Goal: Task Accomplishment & Management: Complete application form

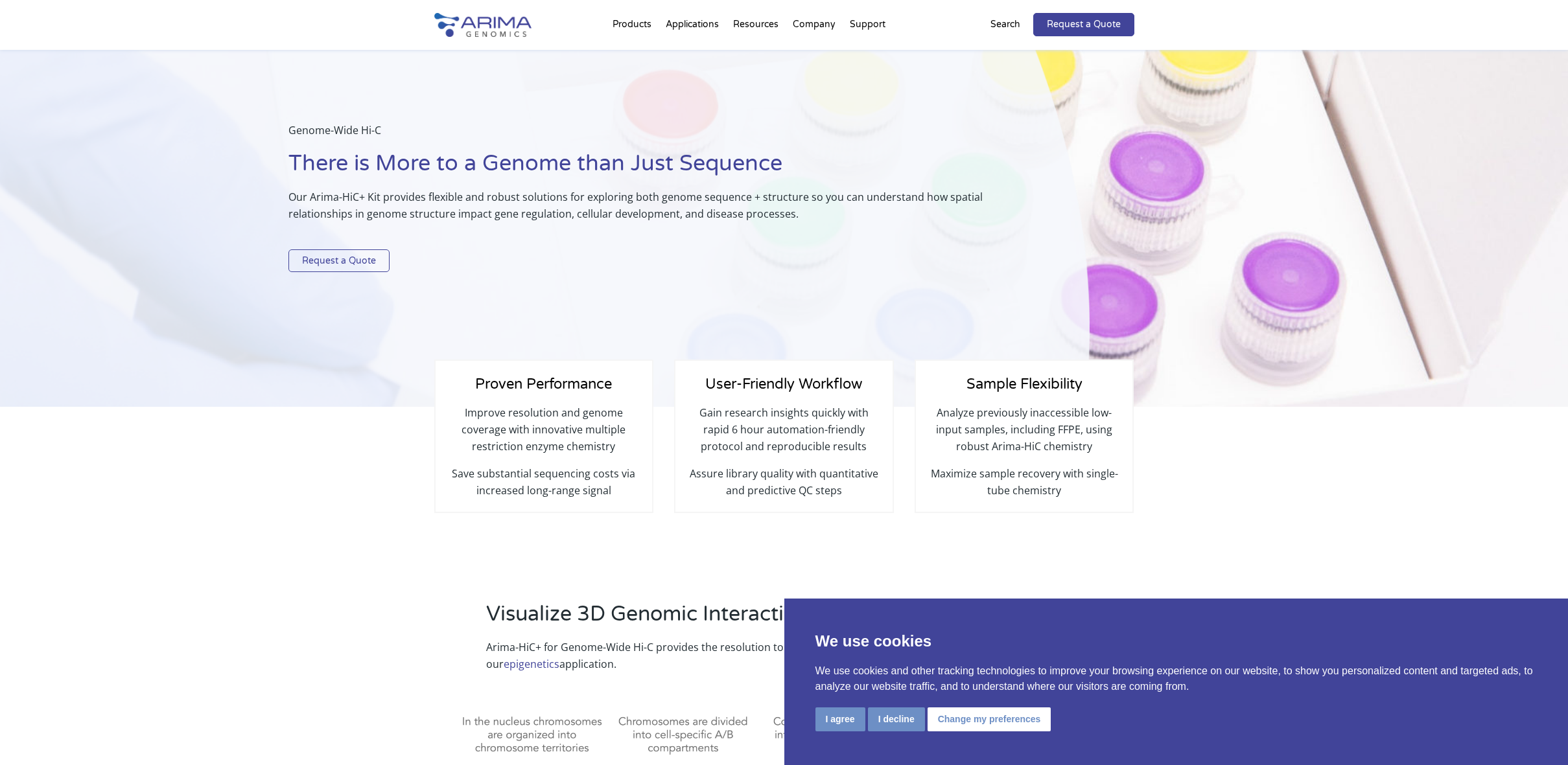
click at [359, 269] on link "Request a Quote" at bounding box center [339, 261] width 101 height 23
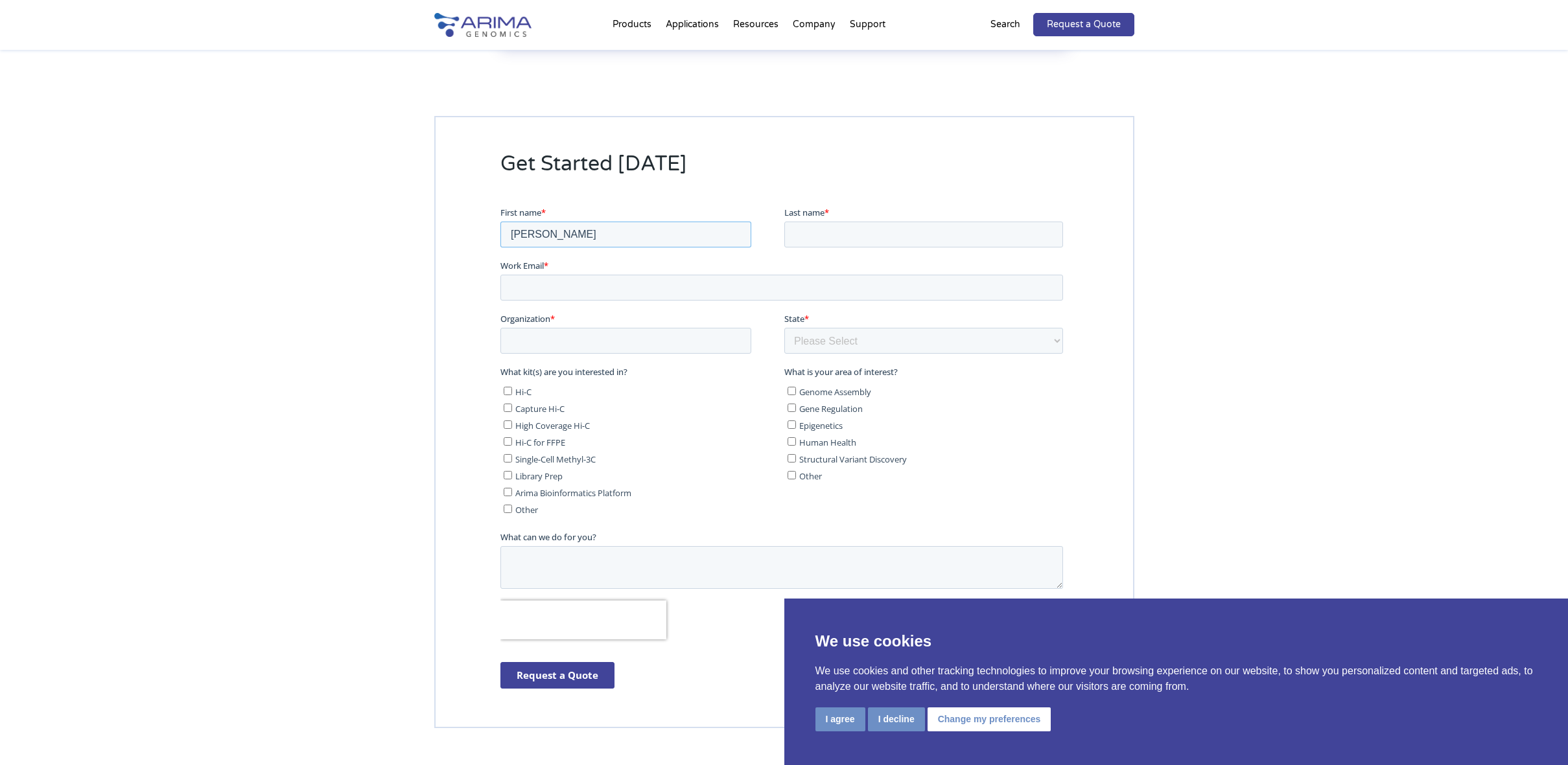
type input "[PERSON_NAME]"
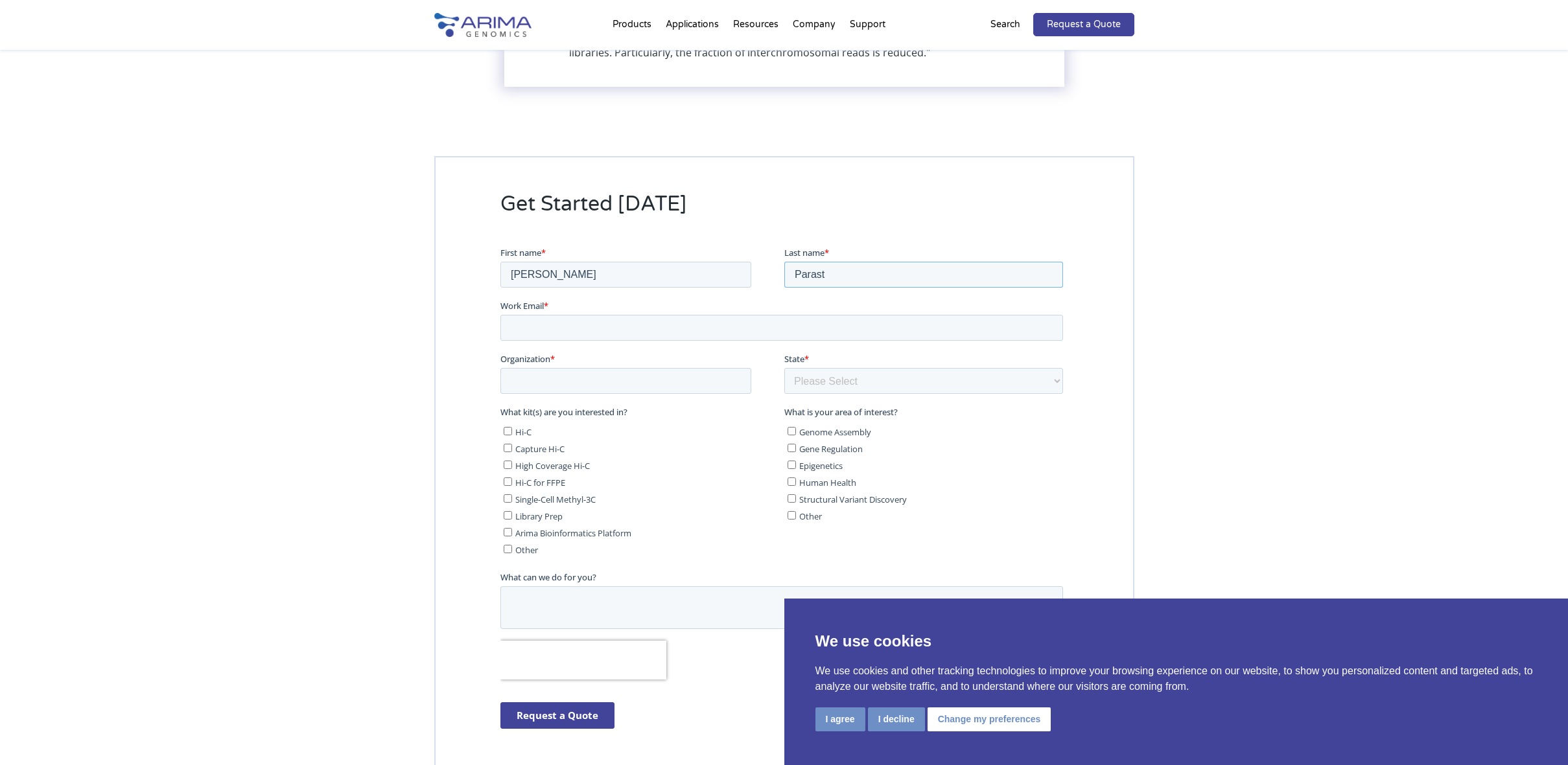
scroll to position [6487, 0]
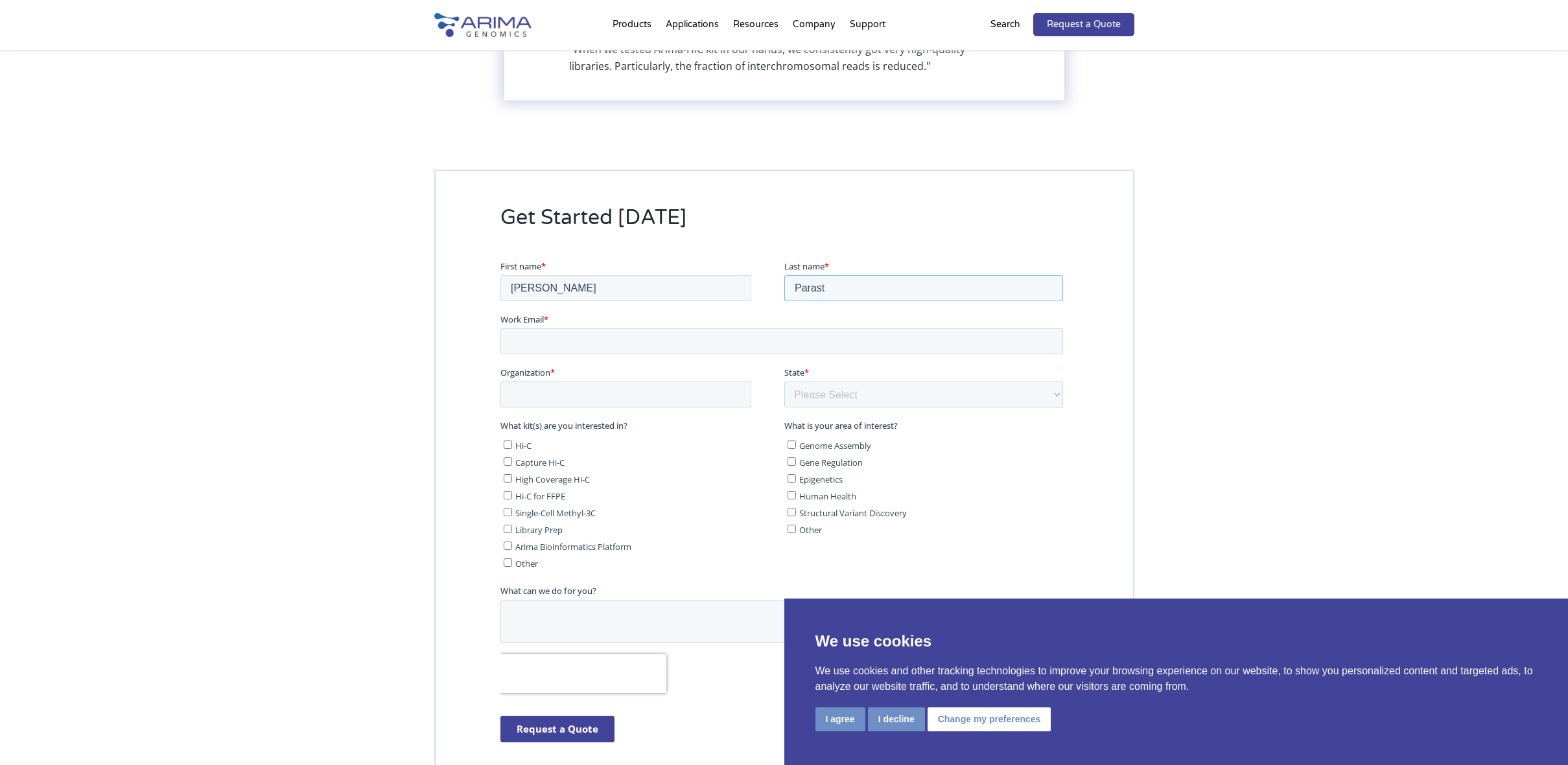
type input "Parast"
type input "[EMAIL_ADDRESS][DOMAIN_NAME]"
type input "[GEOGRAPHIC_DATA]"
select select "[US_STATE]"
click at [506, 446] on input "Hi-C" at bounding box center [507, 444] width 8 height 8
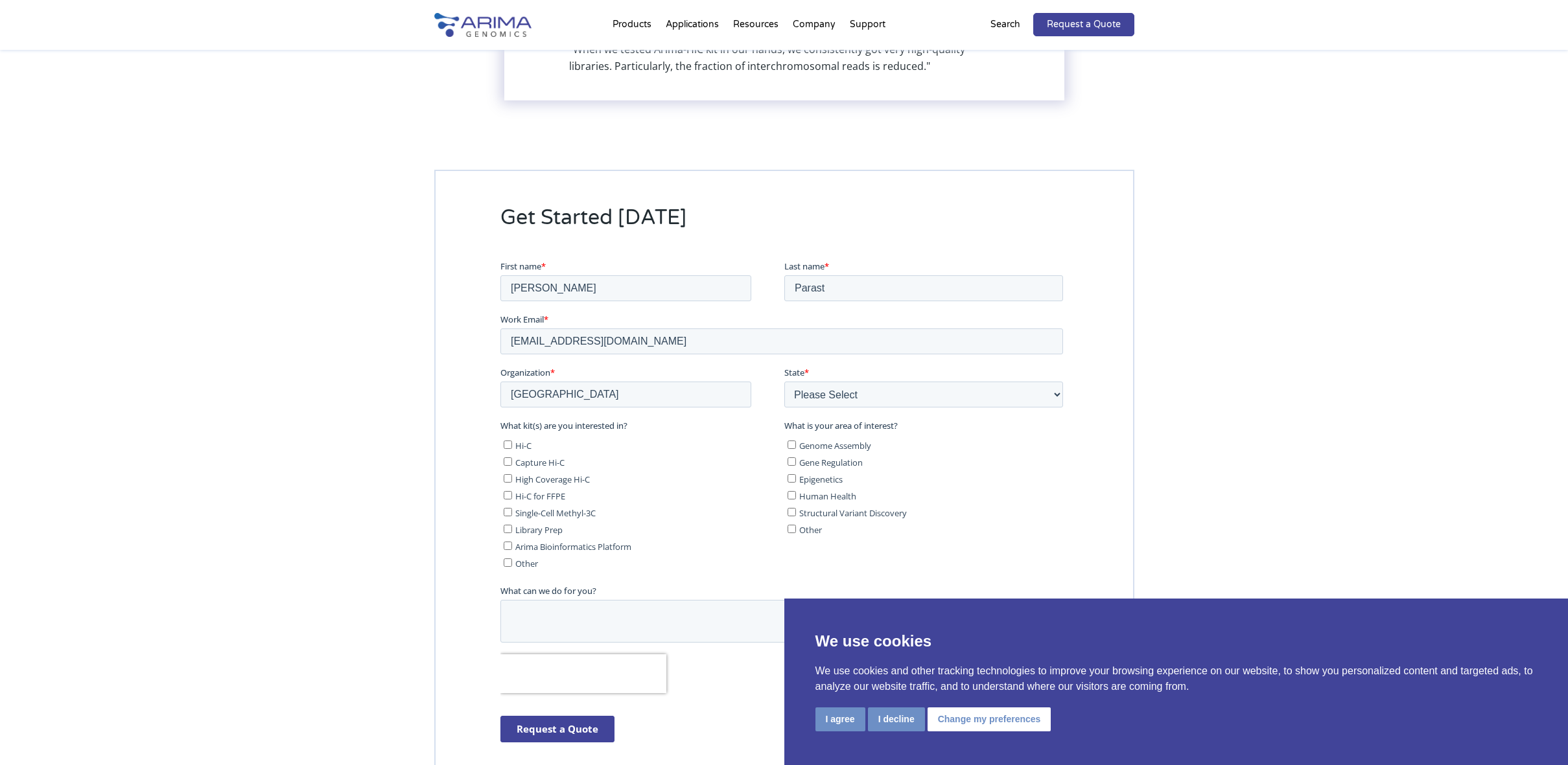
checkbox input "true"
click at [789, 461] on input "Gene Regulation" at bounding box center [791, 461] width 8 height 8
checkbox input "true"
click at [792, 474] on input "Epigenetics" at bounding box center [791, 478] width 8 height 8
checkbox input "true"
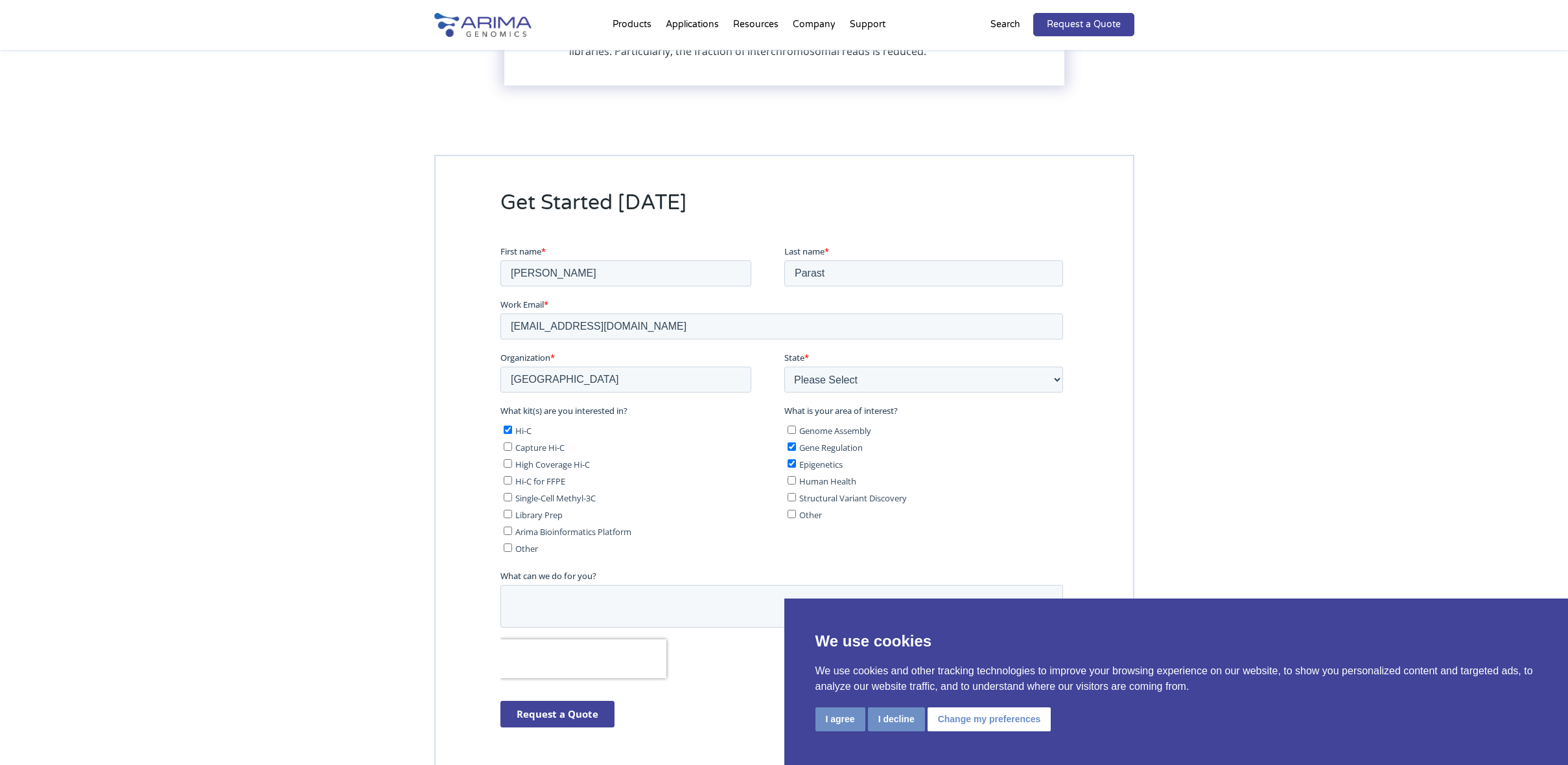
scroll to position [6505, 0]
click at [650, 604] on textarea "What can we do for you?" at bounding box center [781, 602] width 563 height 43
paste textarea "Arima Genomics Arima Hi-C+ for Hi-C (8 samples)"
drag, startPoint x: 618, startPoint y: 589, endPoint x: 842, endPoint y: 591, distance: 224.0
click at [842, 591] on textarea "I need your Arima Genomics Arima Hi-C+ for Hi-C (8 samples)" at bounding box center [781, 602] width 563 height 43
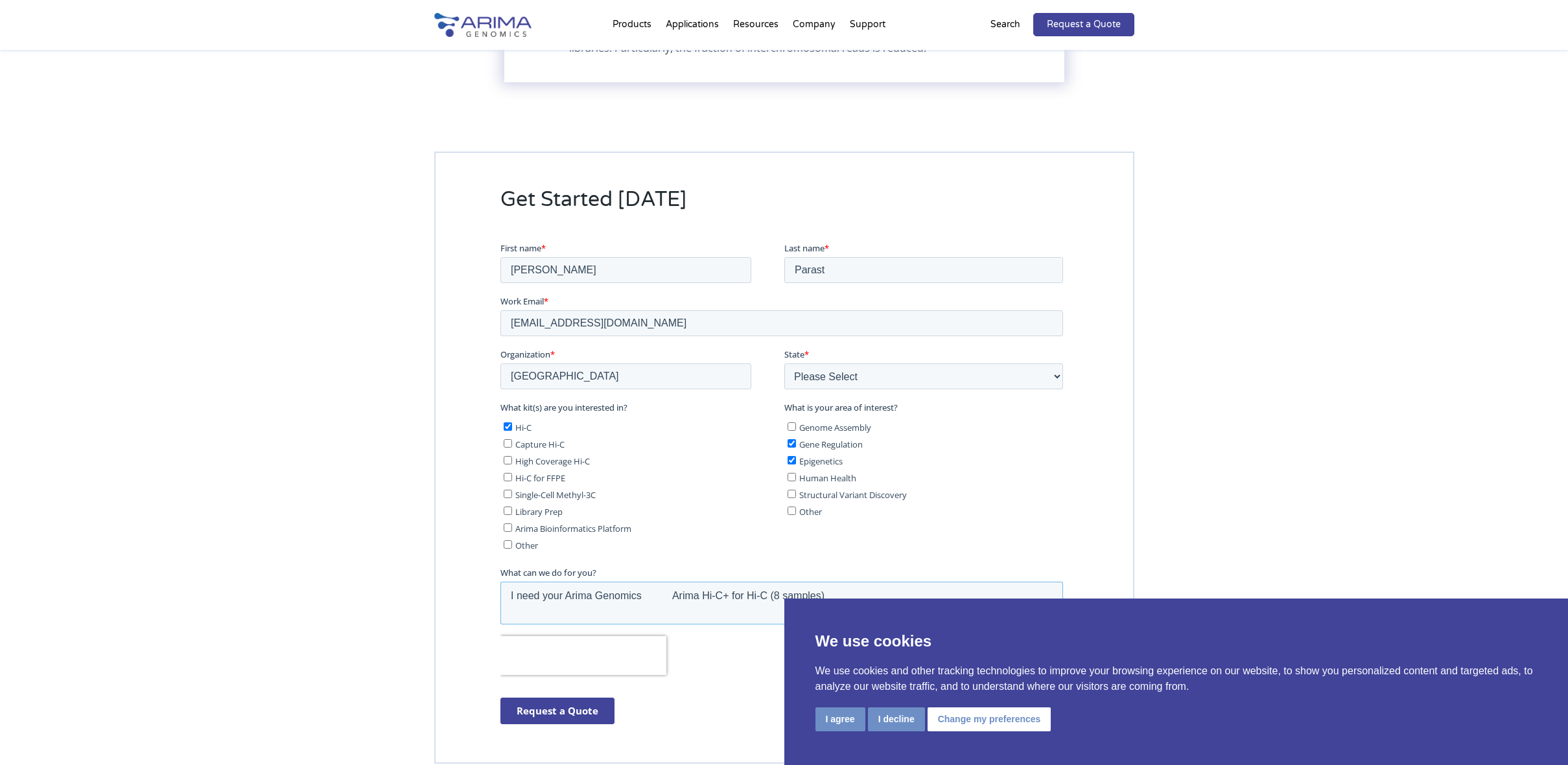
click at [725, 595] on textarea "I need your Arima Genomics Arima Hi-C+ for Hi-C (8 samples)" at bounding box center [781, 602] width 563 height 43
drag, startPoint x: 700, startPoint y: 591, endPoint x: 565, endPoint y: 593, distance: 135.0
click at [566, 593] on textarea "I need your Arima Genomics Arima Hi-C+ for Hi-C (8 samples)" at bounding box center [781, 602] width 563 height 43
drag, startPoint x: 596, startPoint y: 591, endPoint x: 706, endPoint y: 593, distance: 110.0
click at [706, 593] on textarea "I need your Hi-C+ for Hi-C (8 samples)" at bounding box center [781, 602] width 563 height 43
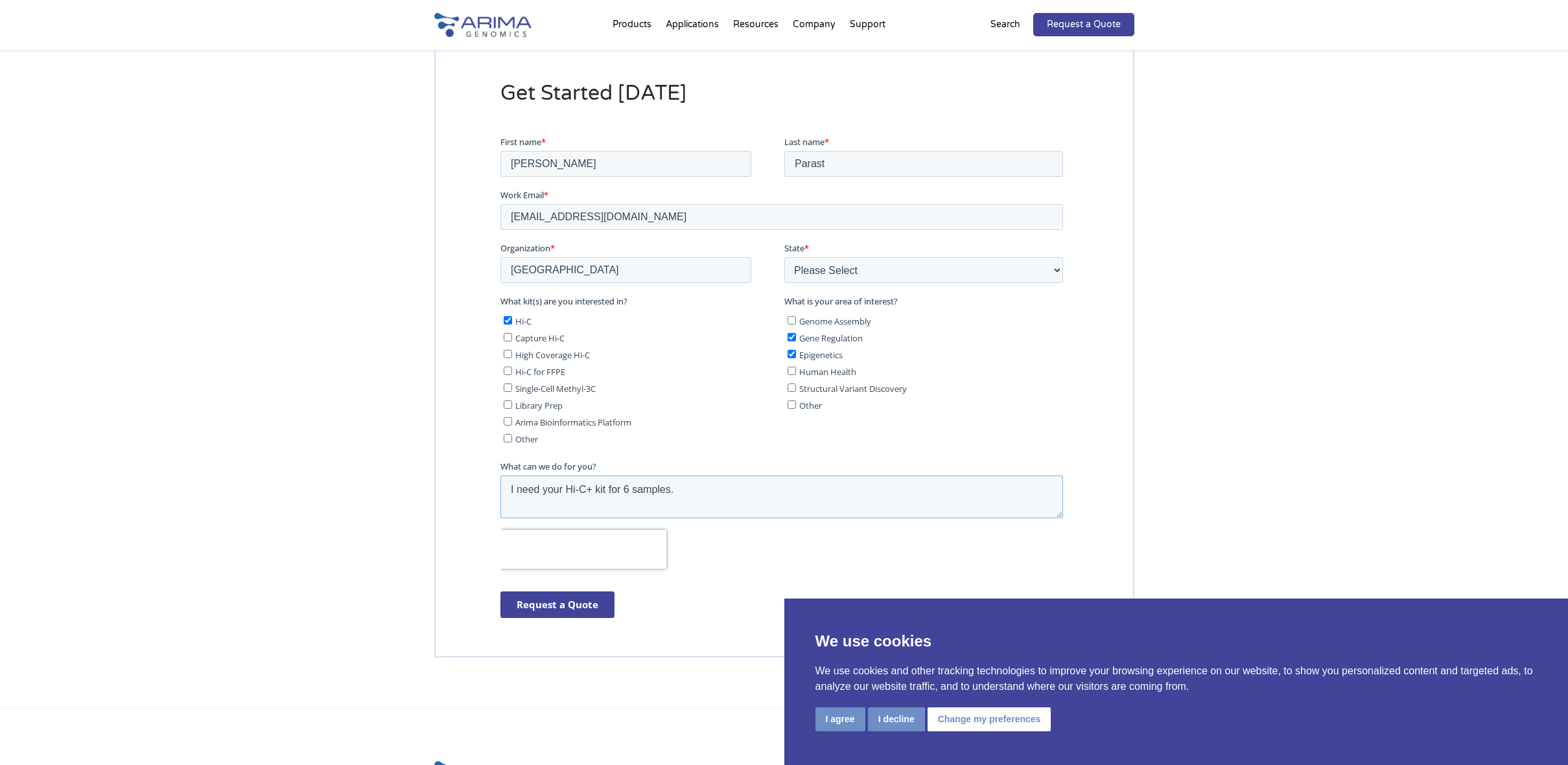
scroll to position [6612, 0]
type textarea "I need your Hi-C+ kit for 6 samples."
click at [564, 600] on input "Request a Quote" at bounding box center [557, 603] width 114 height 27
